Goal: Information Seeking & Learning: Learn about a topic

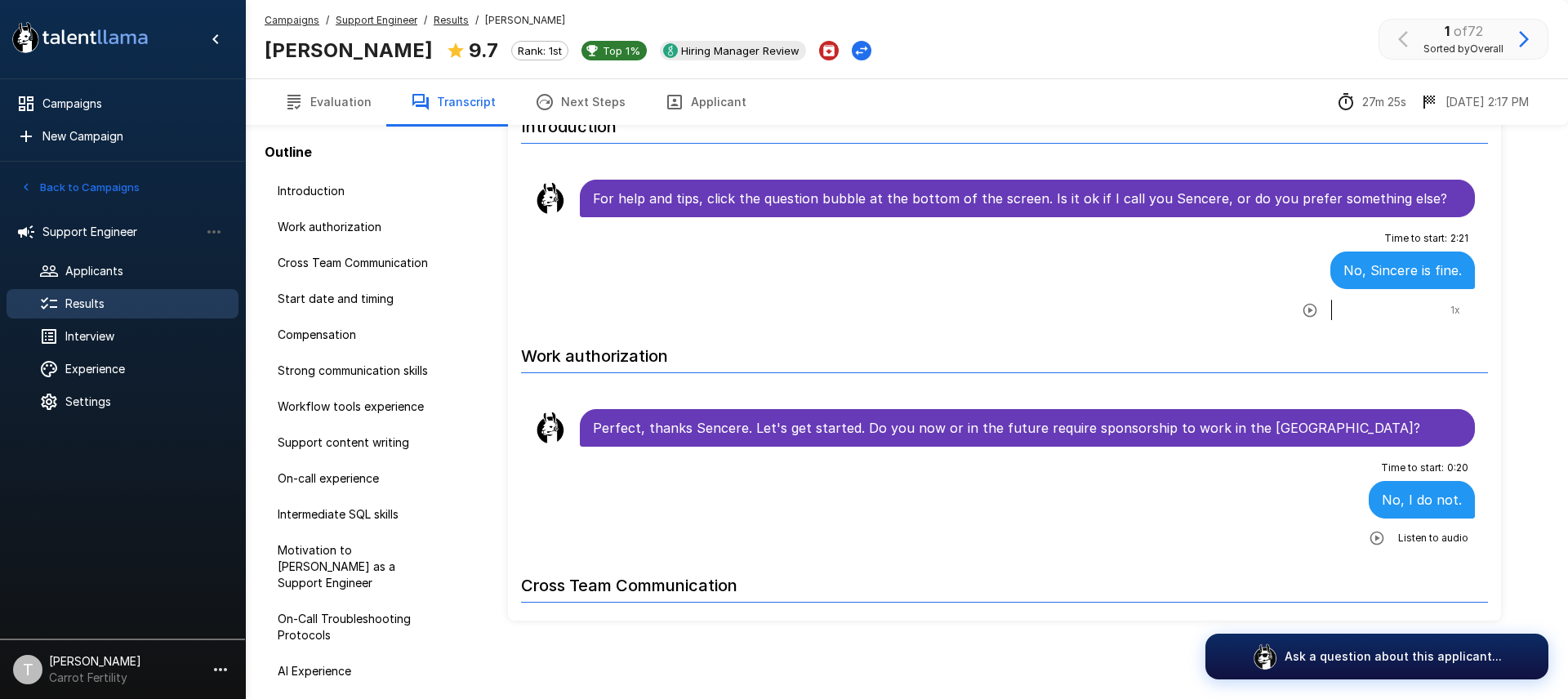
scroll to position [3730, 0]
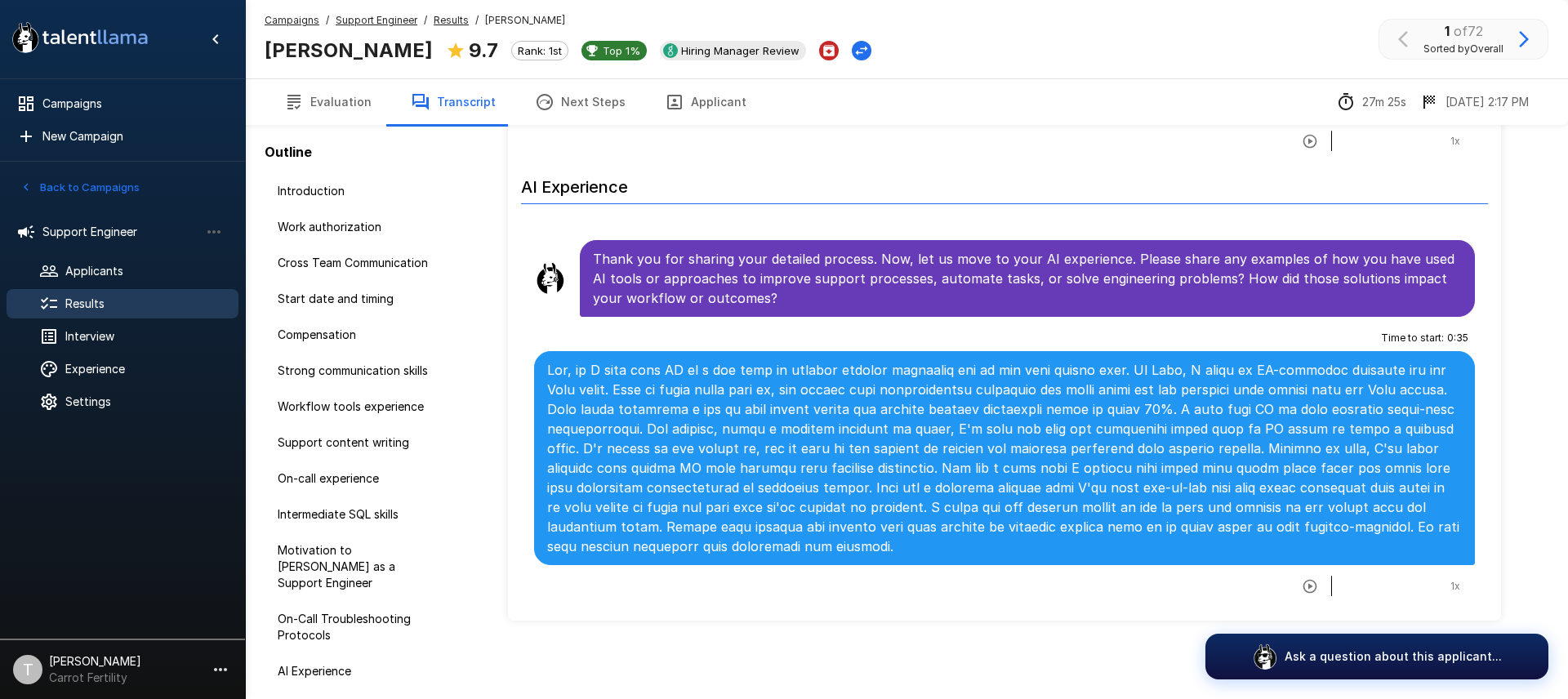
click at [98, 308] on span "Results" at bounding box center [145, 304] width 160 height 17
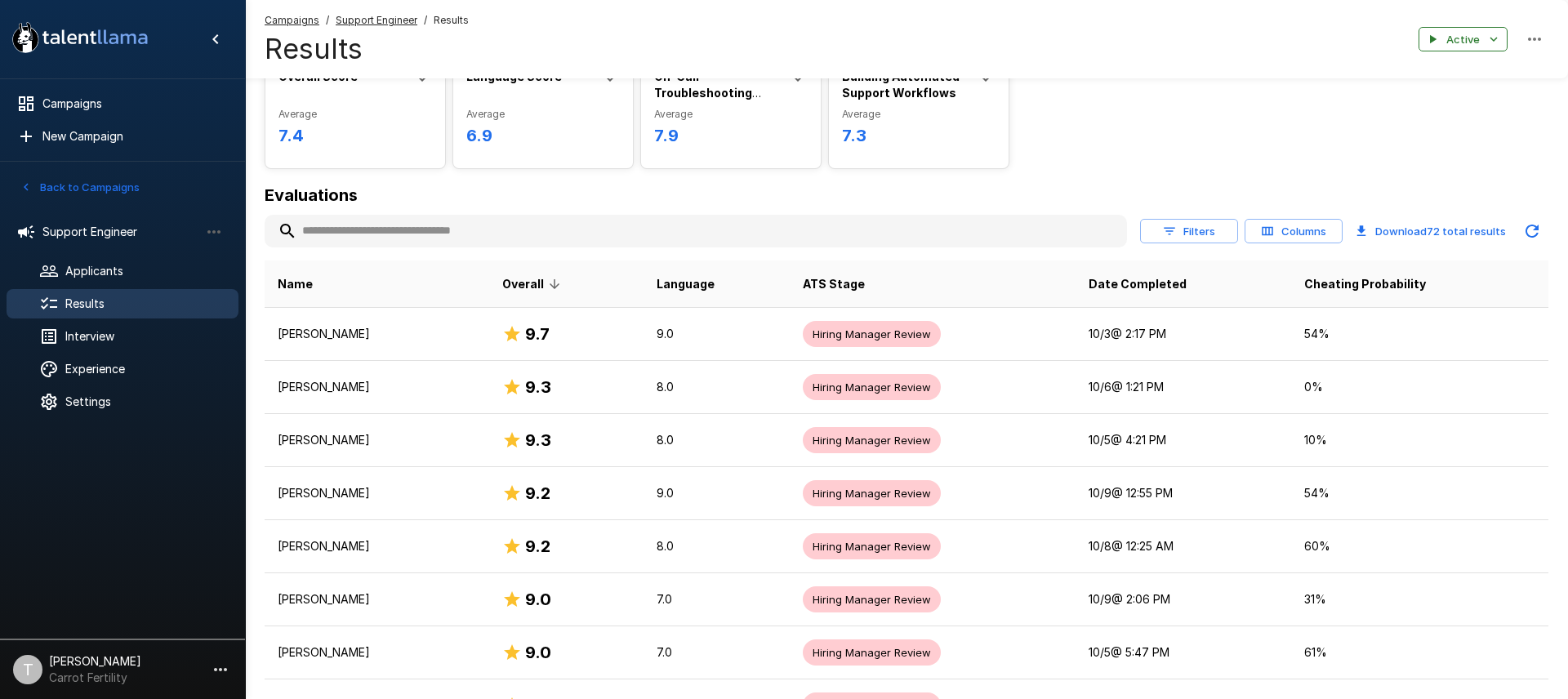
scroll to position [88, 0]
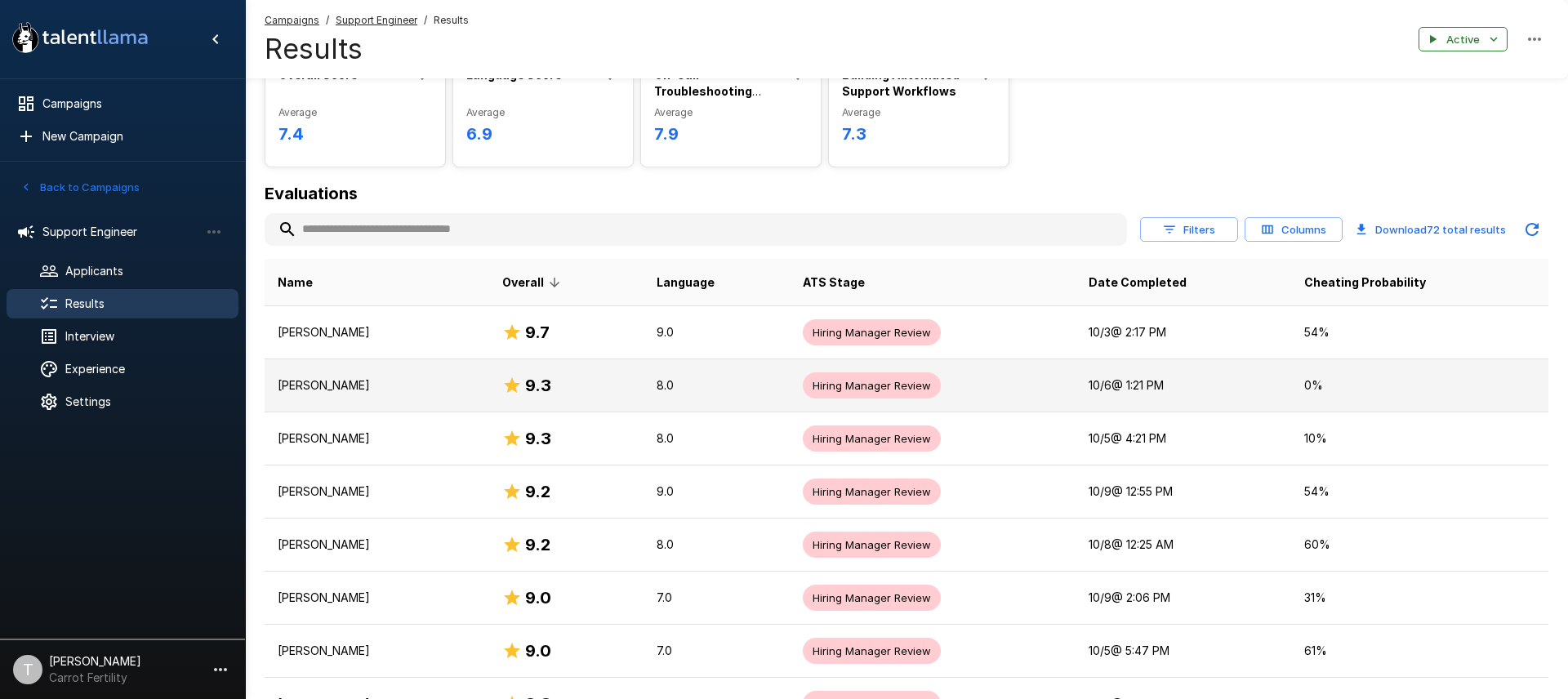
click at [334, 382] on p "[PERSON_NAME]" at bounding box center [377, 385] width 198 height 17
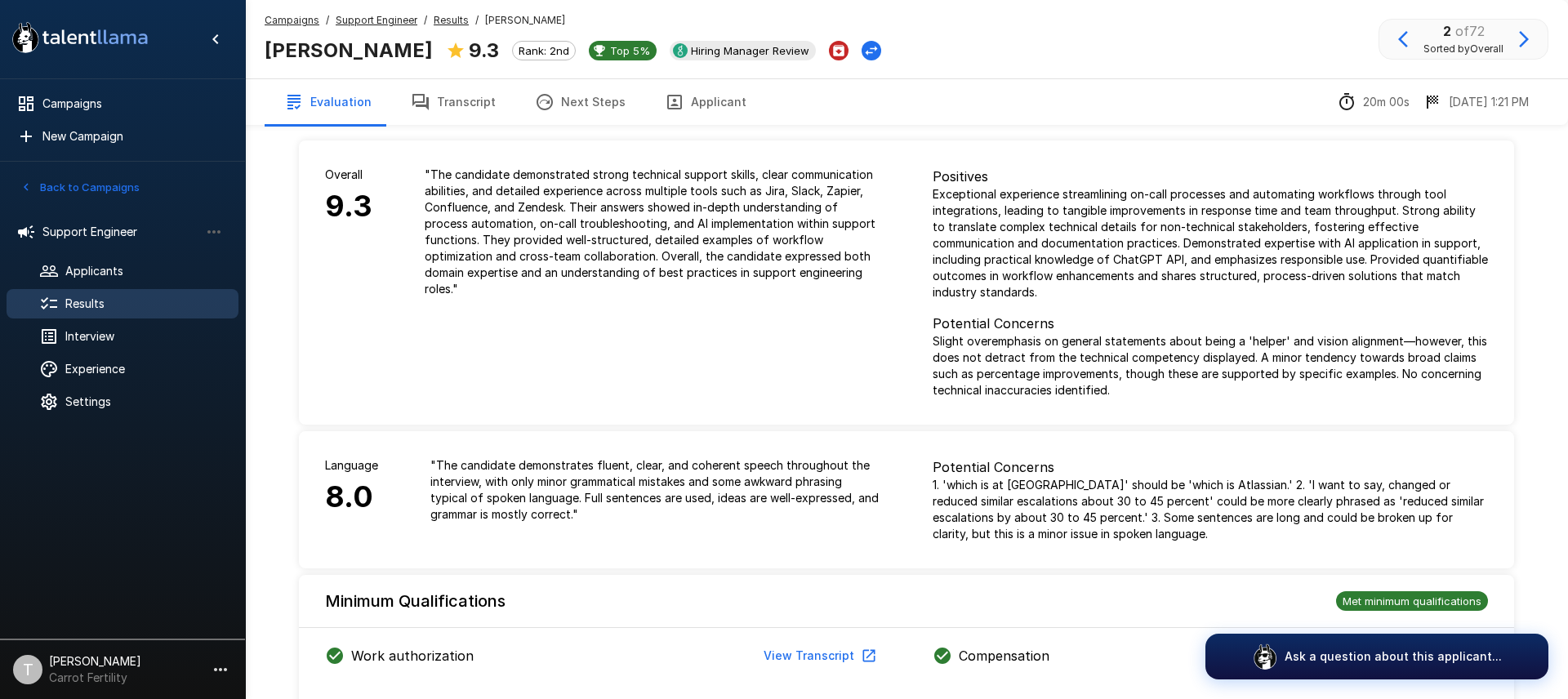
click at [708, 103] on button "Applicant" at bounding box center [705, 102] width 121 height 45
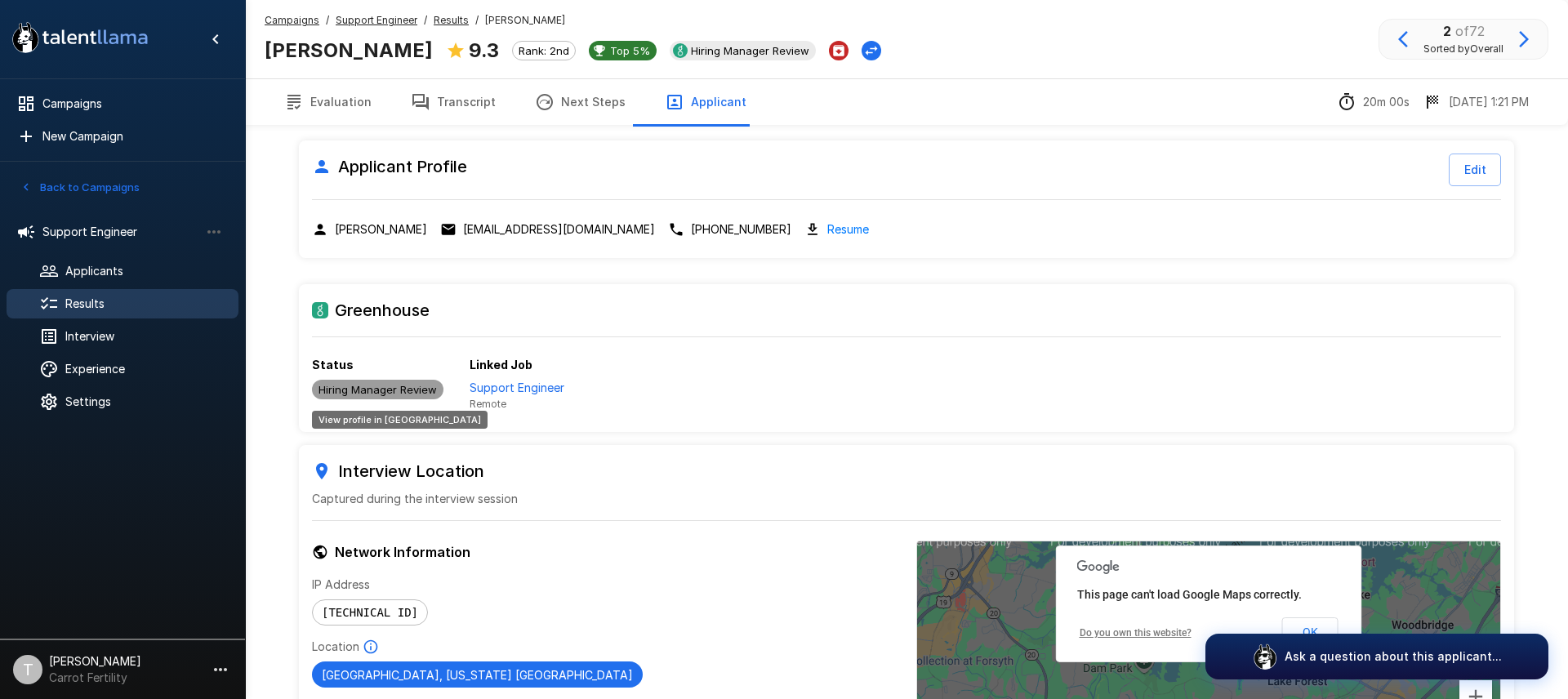
click at [388, 384] on span "Hiring Manager Review" at bounding box center [377, 389] width 131 height 13
click at [91, 302] on span "Results" at bounding box center [145, 304] width 160 height 17
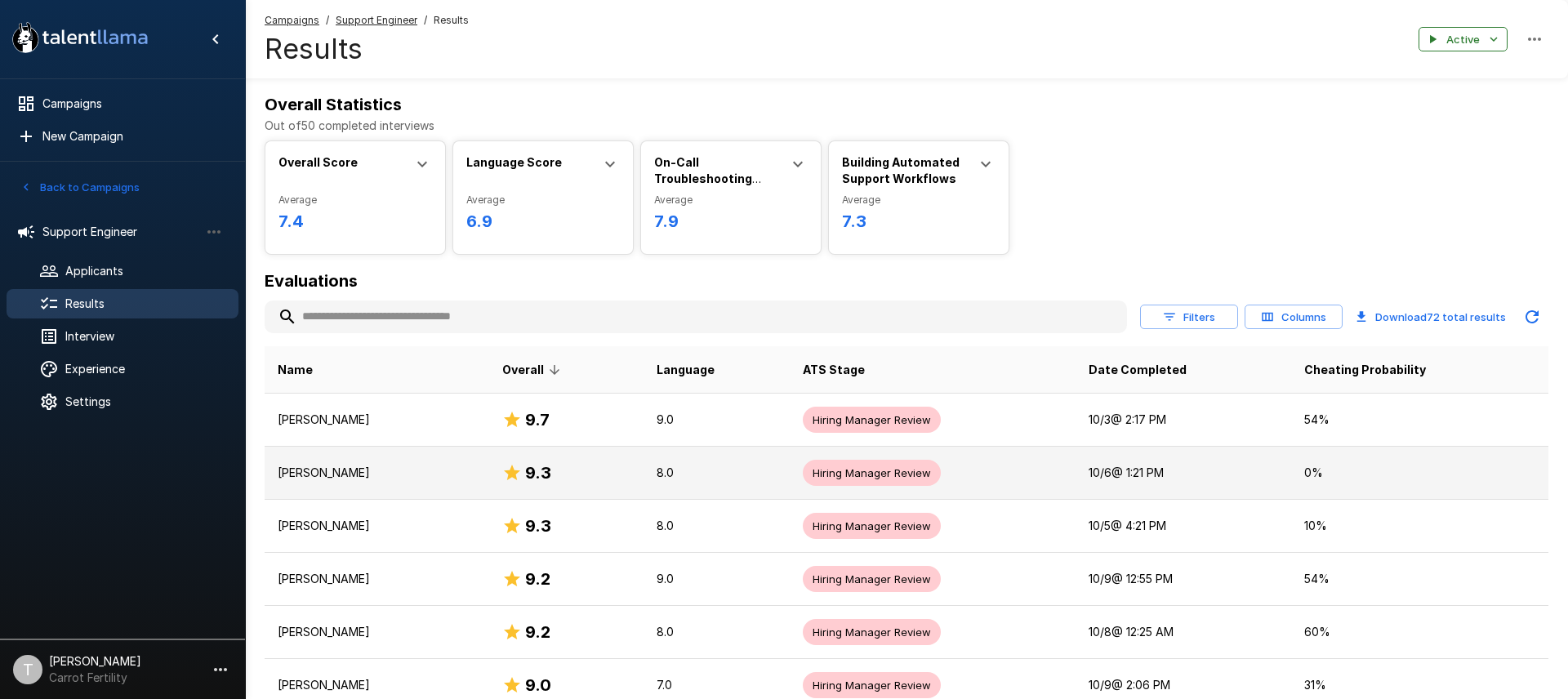
scroll to position [2, 0]
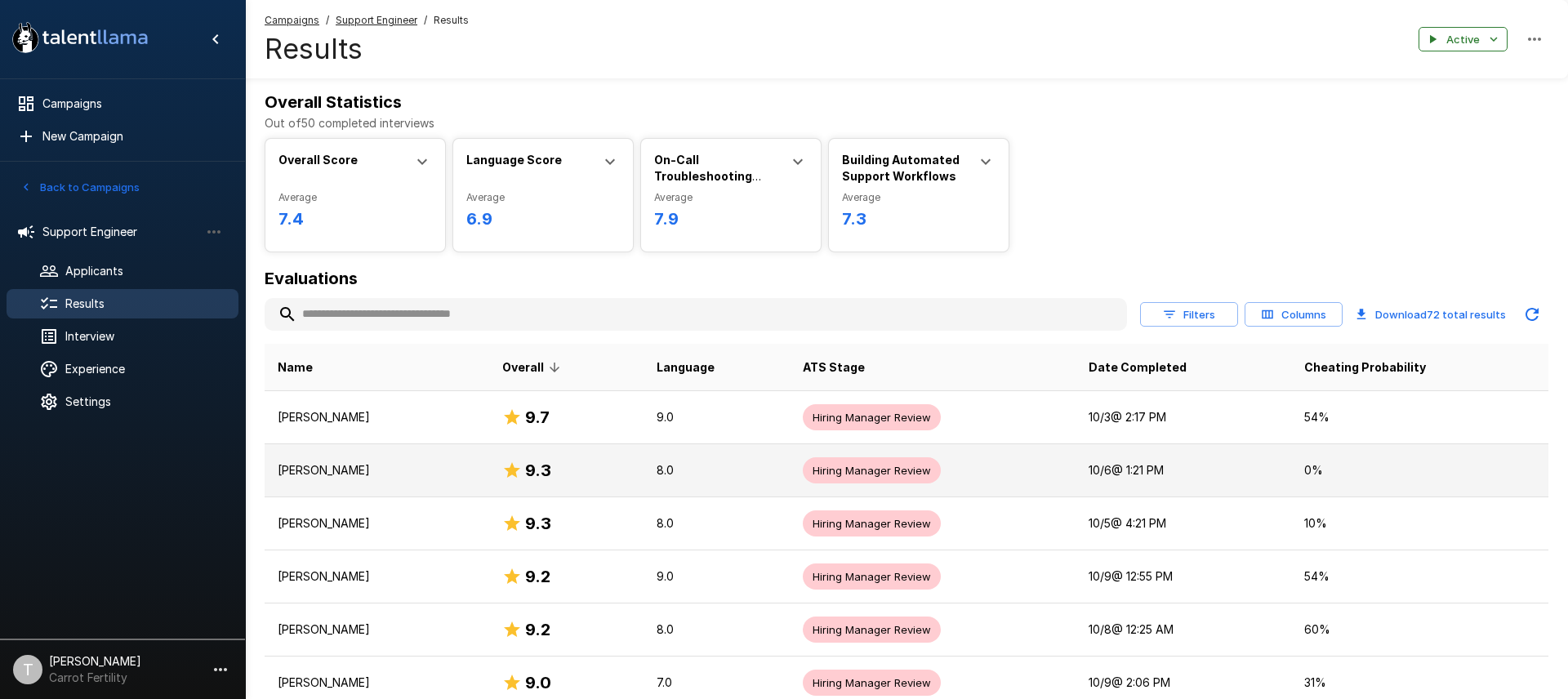
click at [363, 471] on p "[PERSON_NAME]" at bounding box center [377, 470] width 198 height 17
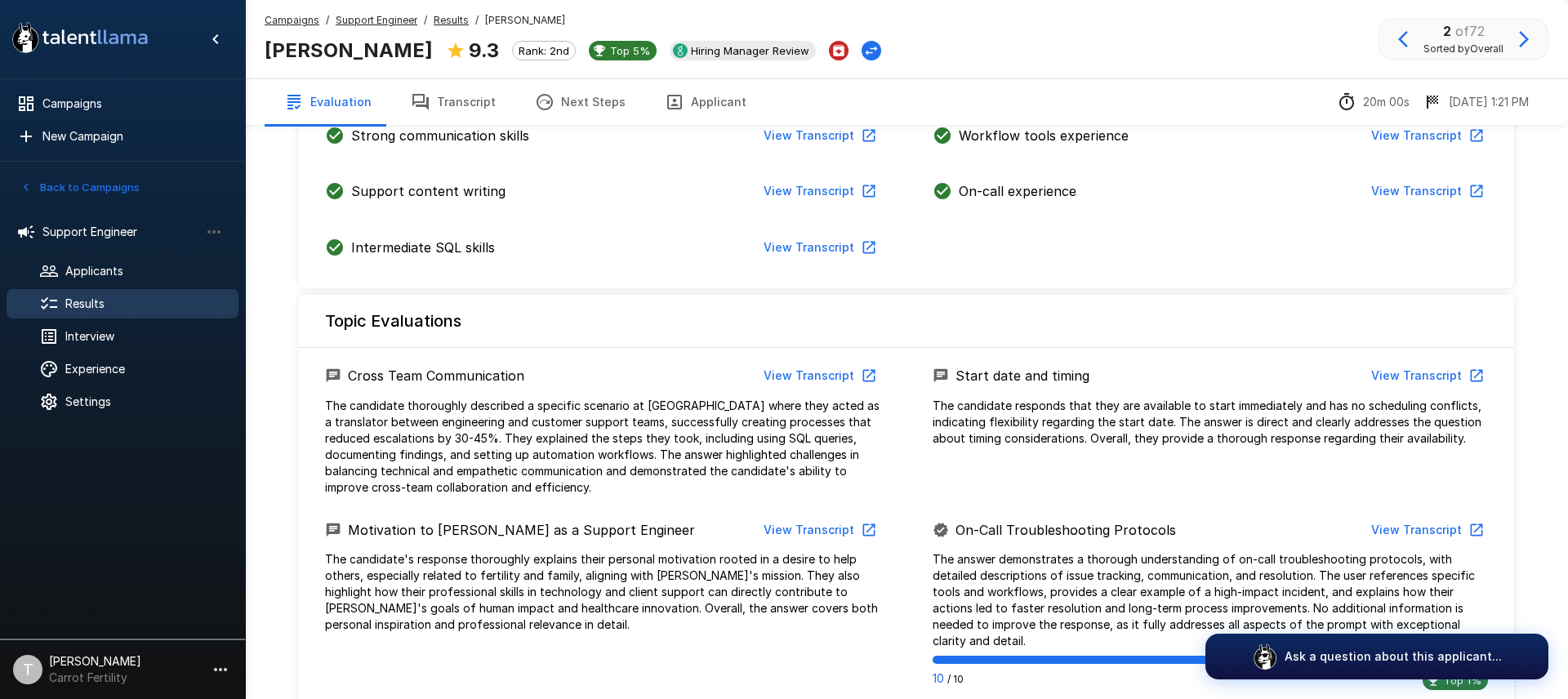
scroll to position [578, 0]
click at [792, 530] on button "View Transcript" at bounding box center [818, 527] width 123 height 31
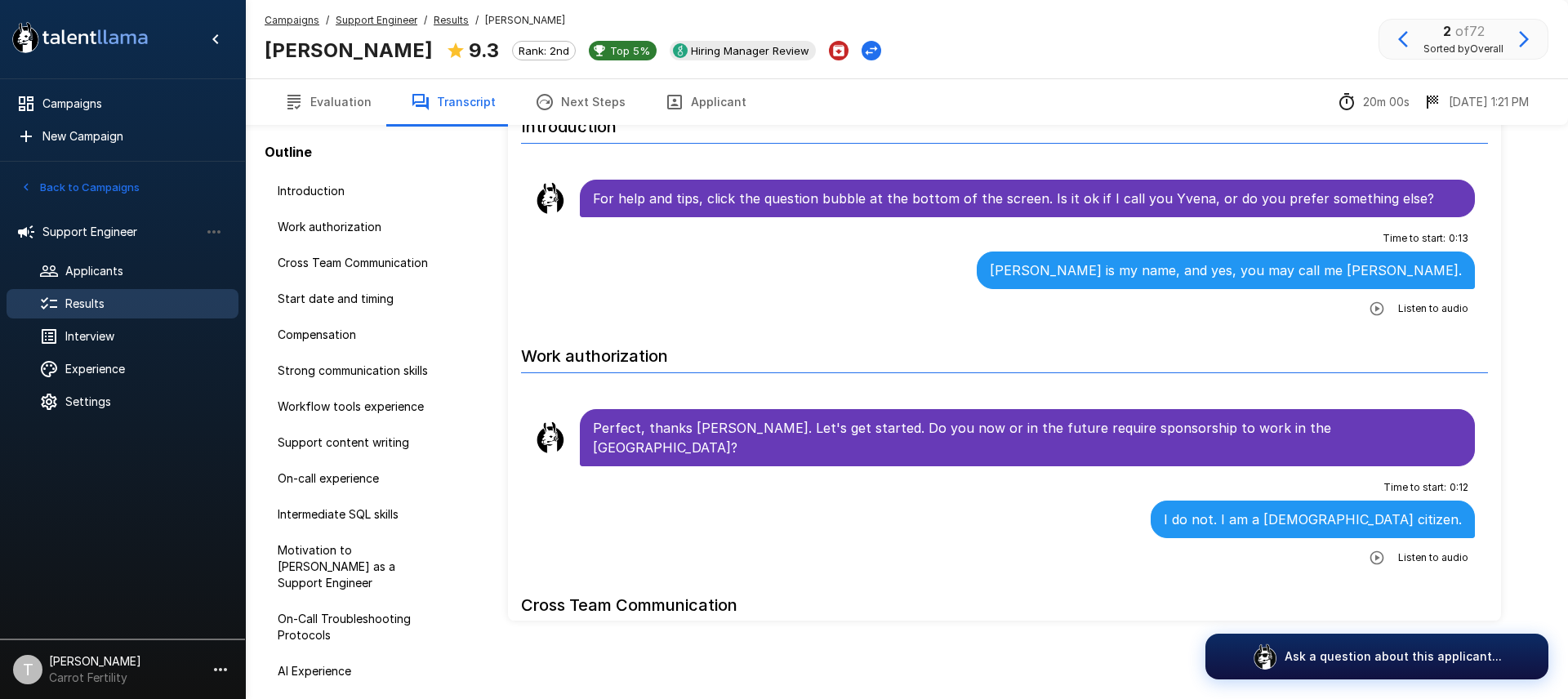
scroll to position [88, 0]
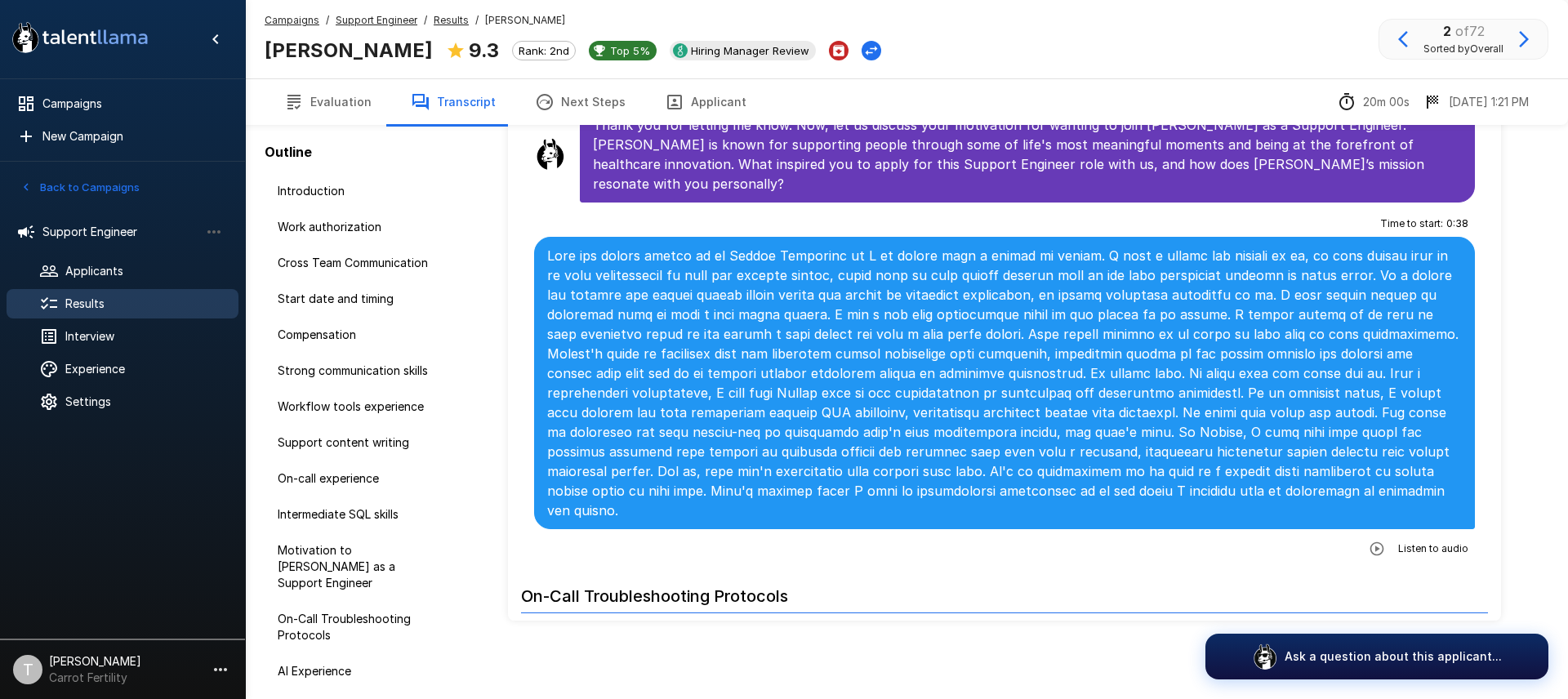
scroll to position [2781, 0]
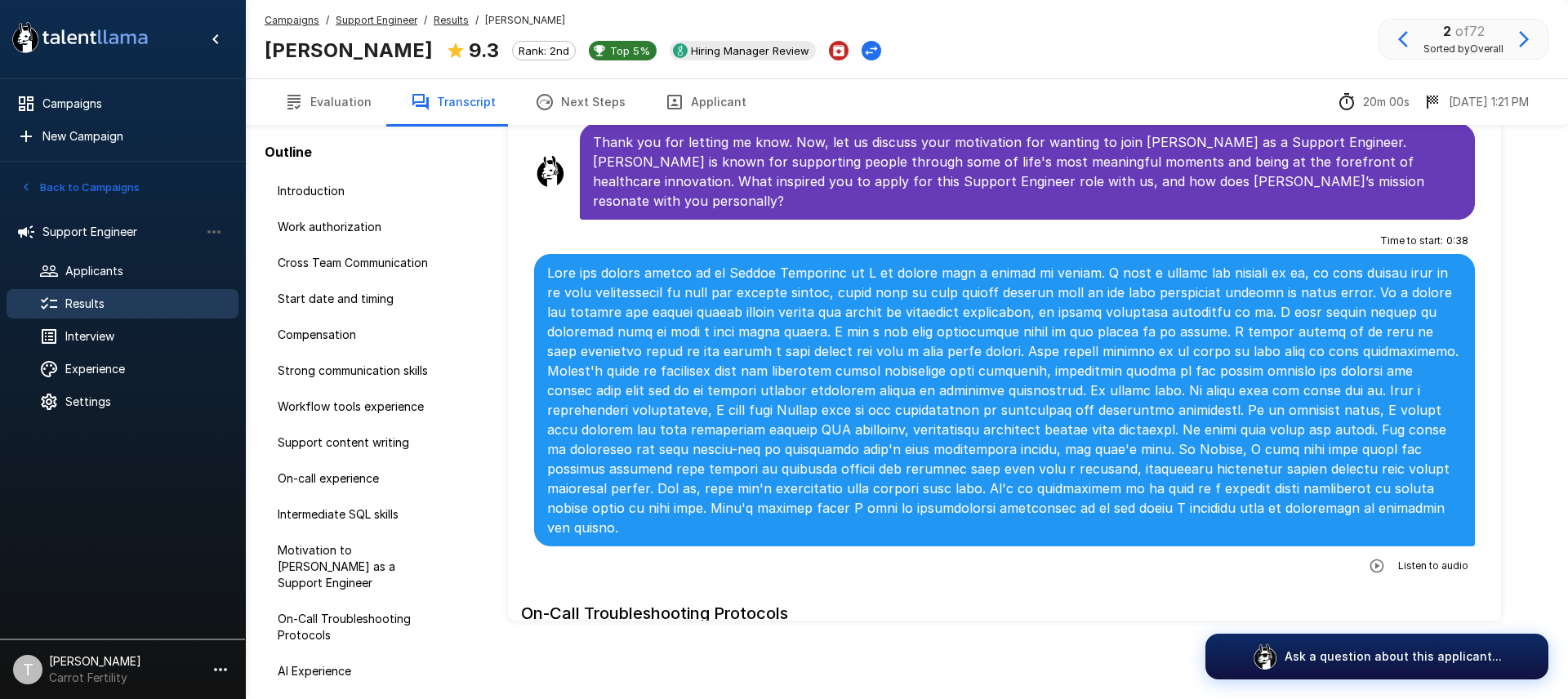
click at [1376, 558] on icon "button" at bounding box center [1377, 566] width 17 height 17
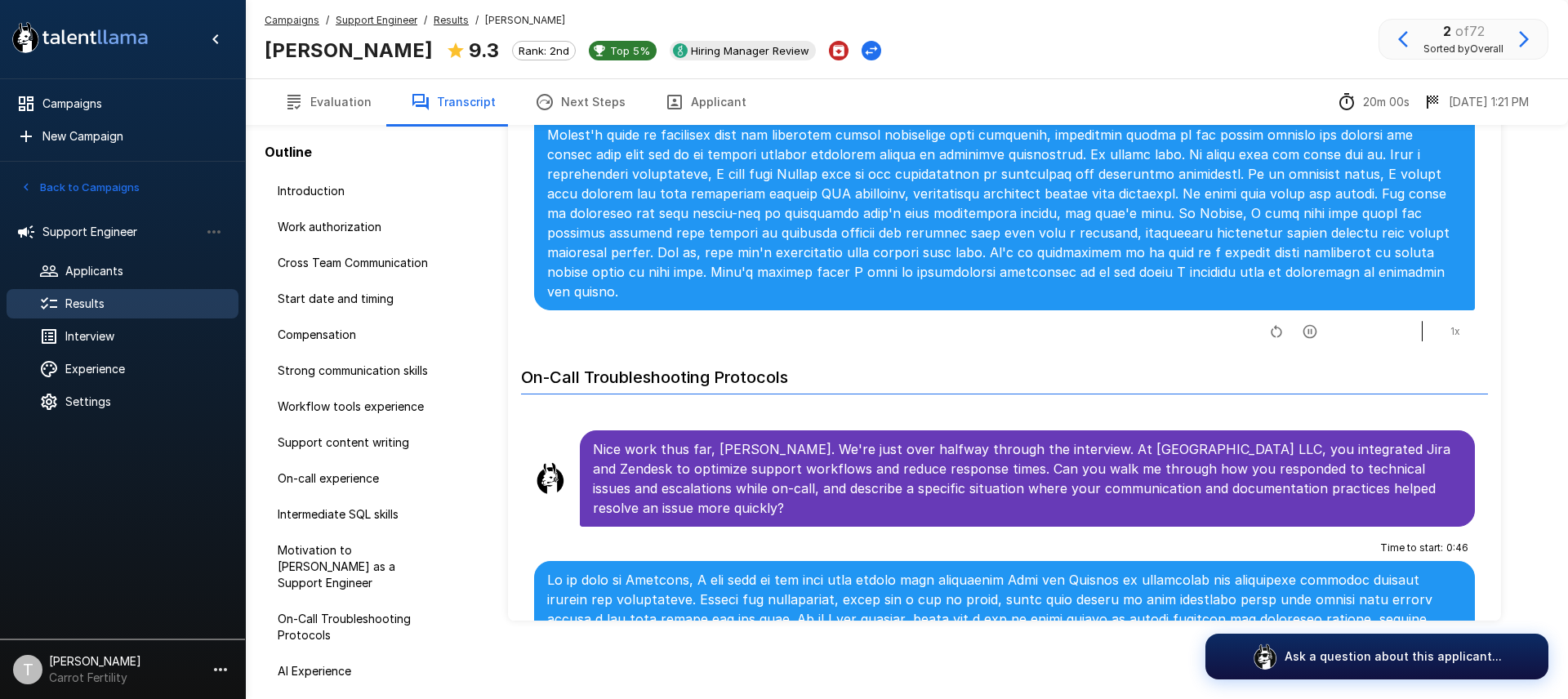
scroll to position [2941, 0]
